Goal: Information Seeking & Learning: Find specific fact

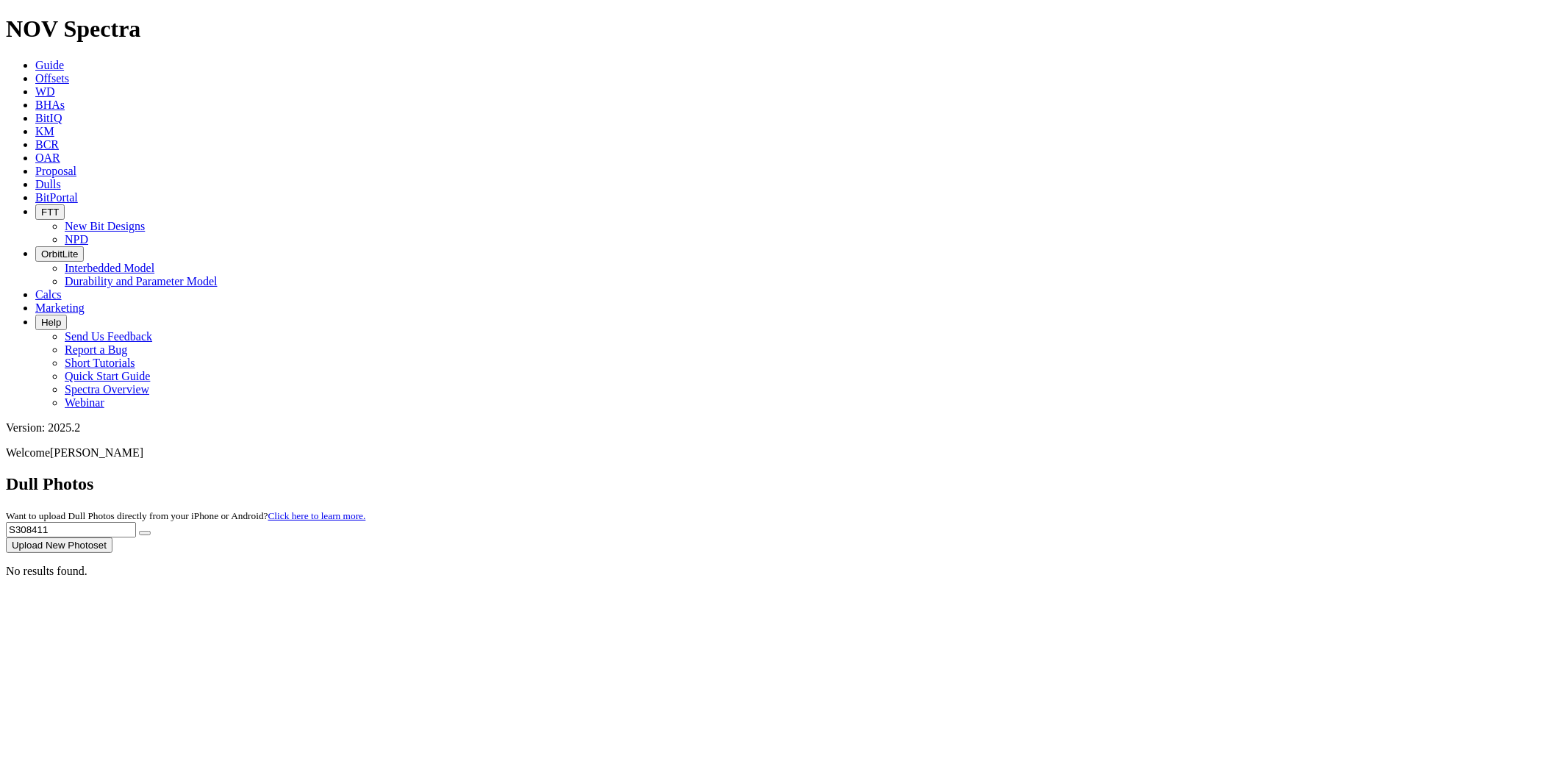
drag, startPoint x: 1292, startPoint y: 70, endPoint x: 1163, endPoint y: 59, distance: 129.5
click at [1103, 474] on div "Dull Photos Want to upload Dull Photos directly from your iPhone or Android? Cl…" at bounding box center [783, 513] width 1556 height 78
paste input "12816"
click at [139, 531] on button "submit" at bounding box center [144, 533] width 12 height 5
drag, startPoint x: 1288, startPoint y: 75, endPoint x: 1064, endPoint y: 77, distance: 224.0
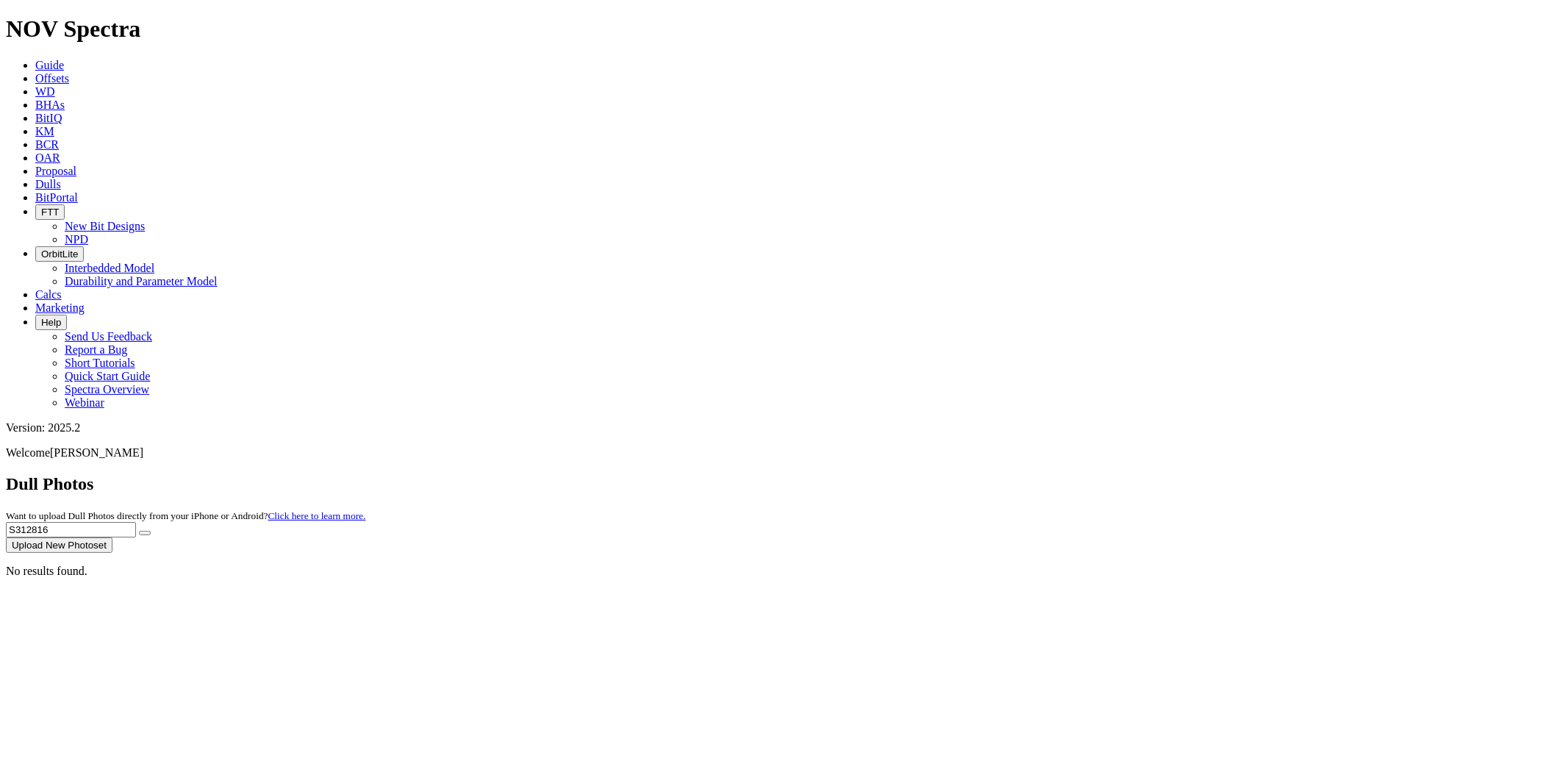
click at [1067, 474] on div "Dull Photos Want to upload Dull Photos directly from your iPhone or Android? Cl…" at bounding box center [783, 513] width 1556 height 78
paste input "09888"
click at [139, 531] on button "submit" at bounding box center [144, 533] width 12 height 5
drag, startPoint x: 1284, startPoint y: 67, endPoint x: 1046, endPoint y: 68, distance: 238.0
click at [1049, 474] on div "Dull Photos Want to upload Dull Photos directly from your iPhone or Android? Cl…" at bounding box center [783, 513] width 1556 height 78
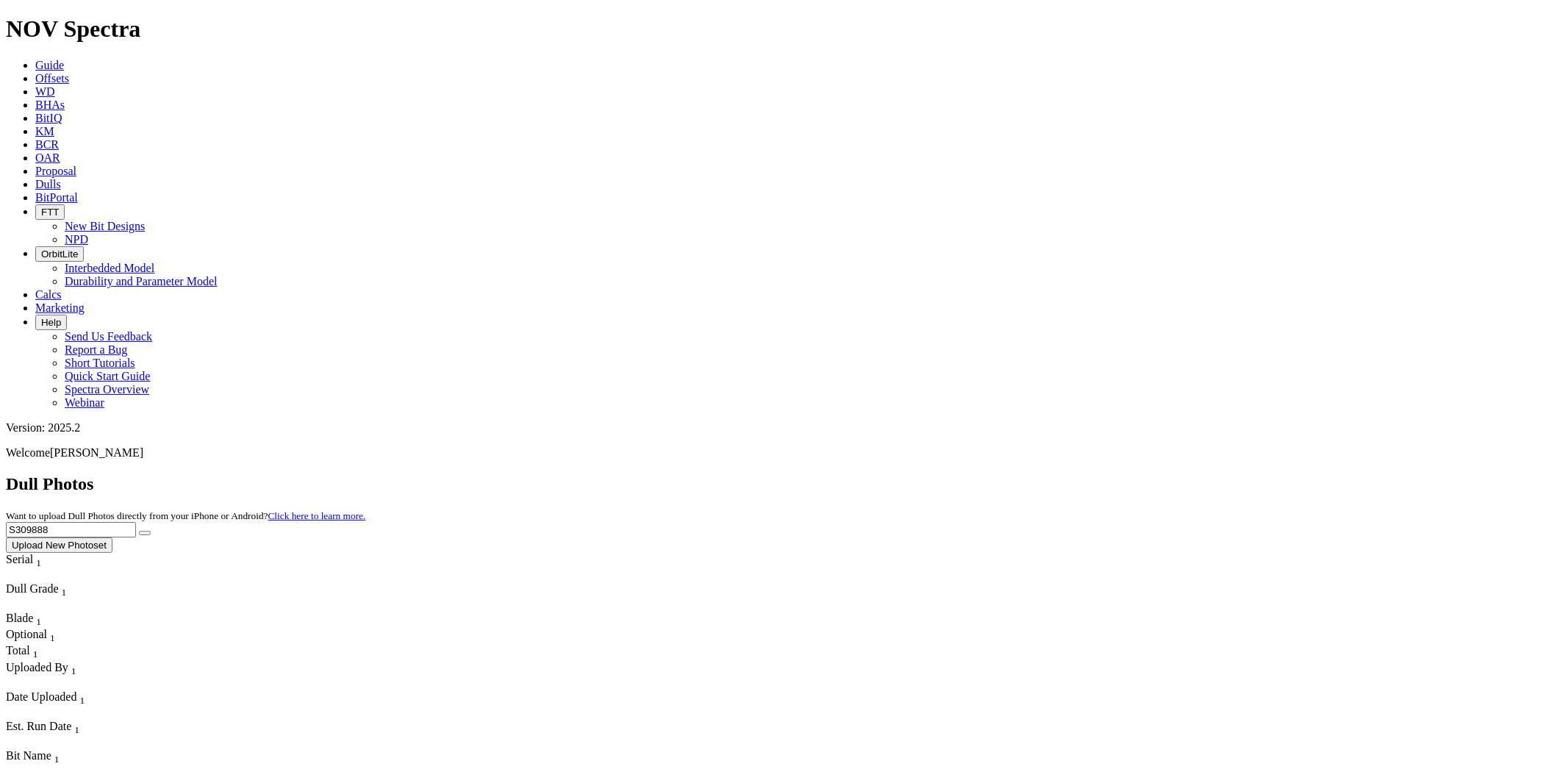
paste input "1006"
type input "S310068"
click at [139, 531] on button "submit" at bounding box center [144, 533] width 12 height 5
drag, startPoint x: 1495, startPoint y: 406, endPoint x: 1482, endPoint y: 398, distance: 15.3
click at [1492, 565] on div "No results found." at bounding box center [783, 571] width 1556 height 13
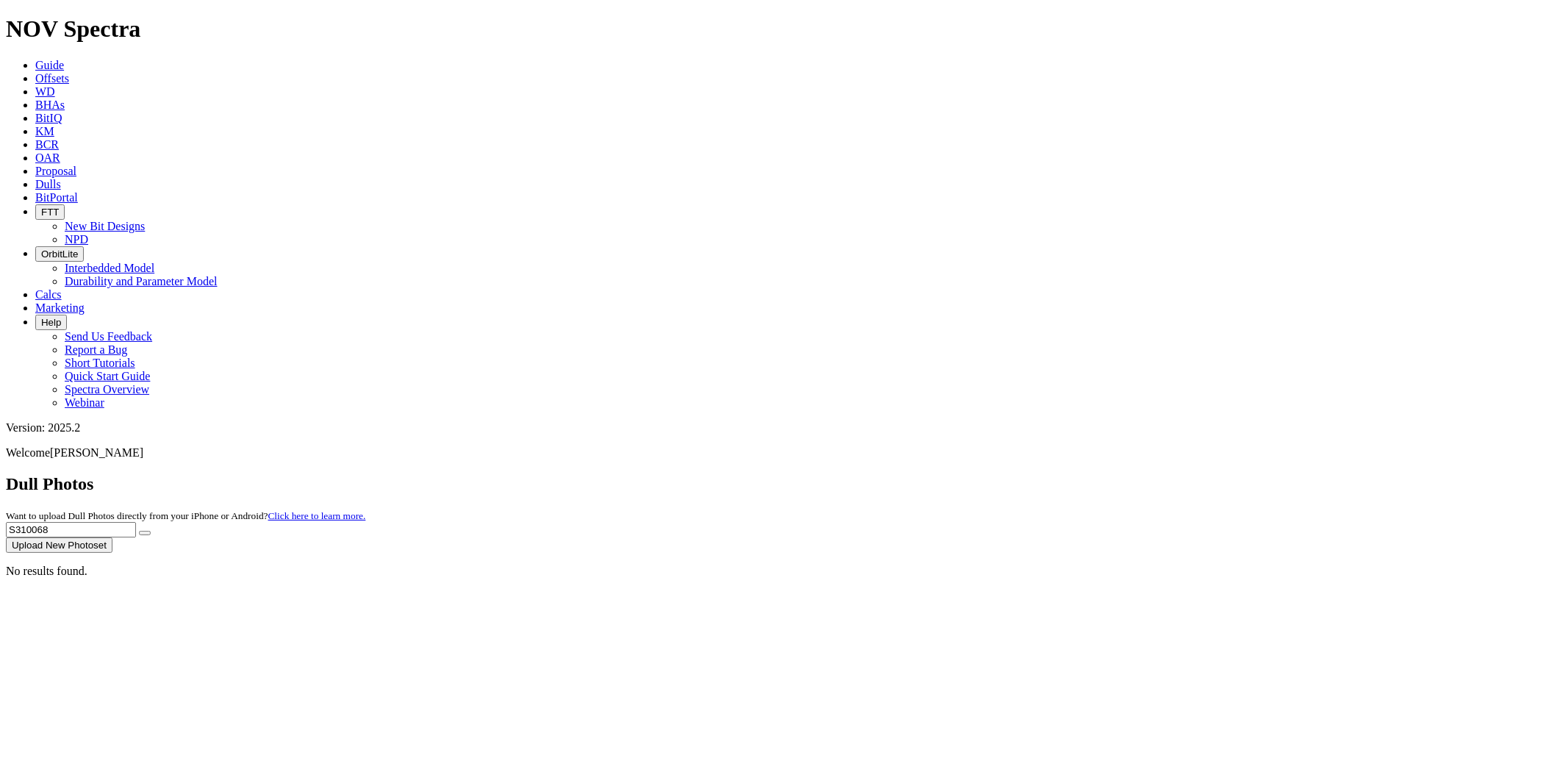
click at [145, 533] on icon "submit" at bounding box center [145, 533] width 0 height 0
